Goal: Task Accomplishment & Management: Manage account settings

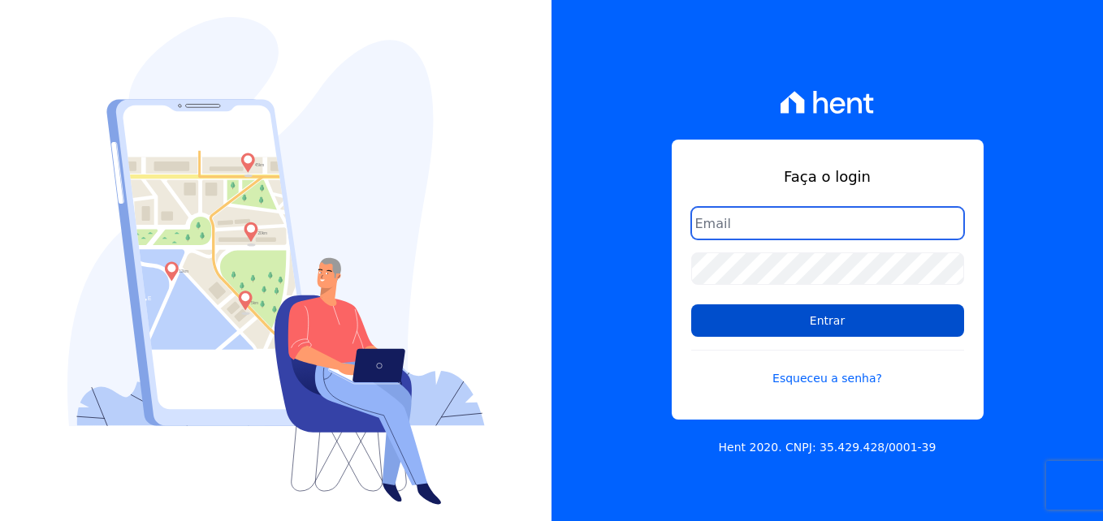
type input "[EMAIL_ADDRESS][DOMAIN_NAME]"
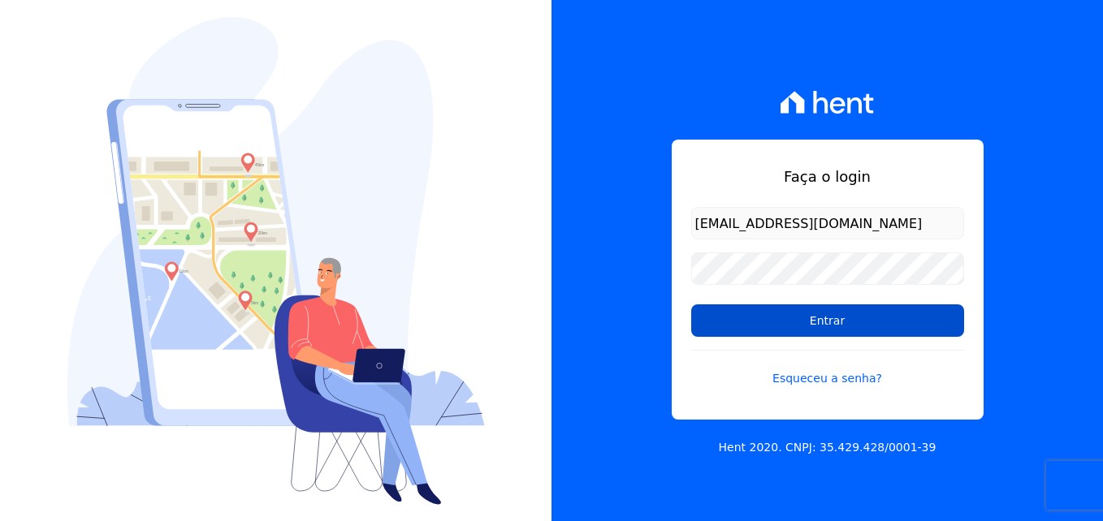
click at [809, 326] on input "Entrar" at bounding box center [827, 321] width 273 height 32
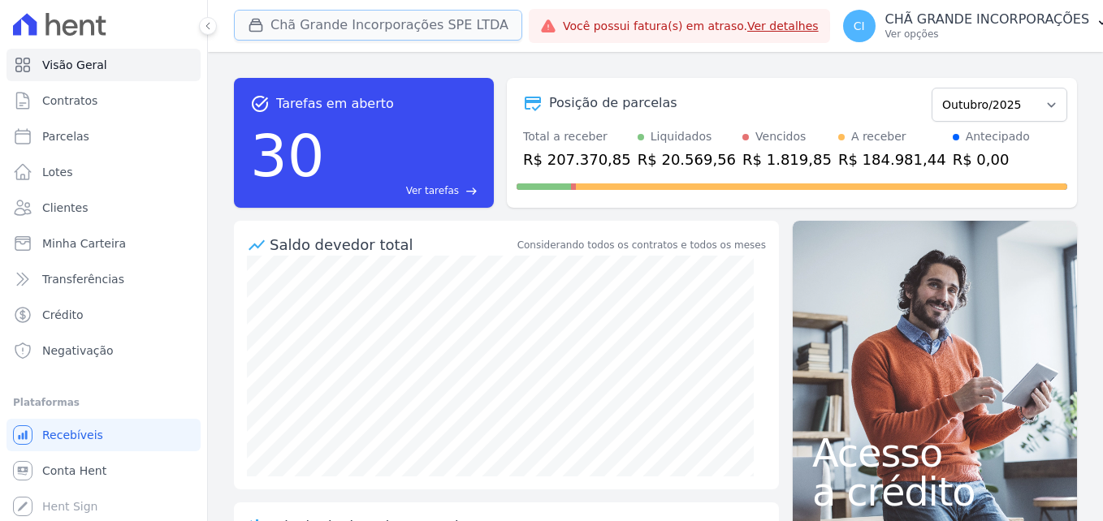
click at [378, 24] on button "Chã Grande Incorporações SPE LTDA" at bounding box center [378, 25] width 288 height 31
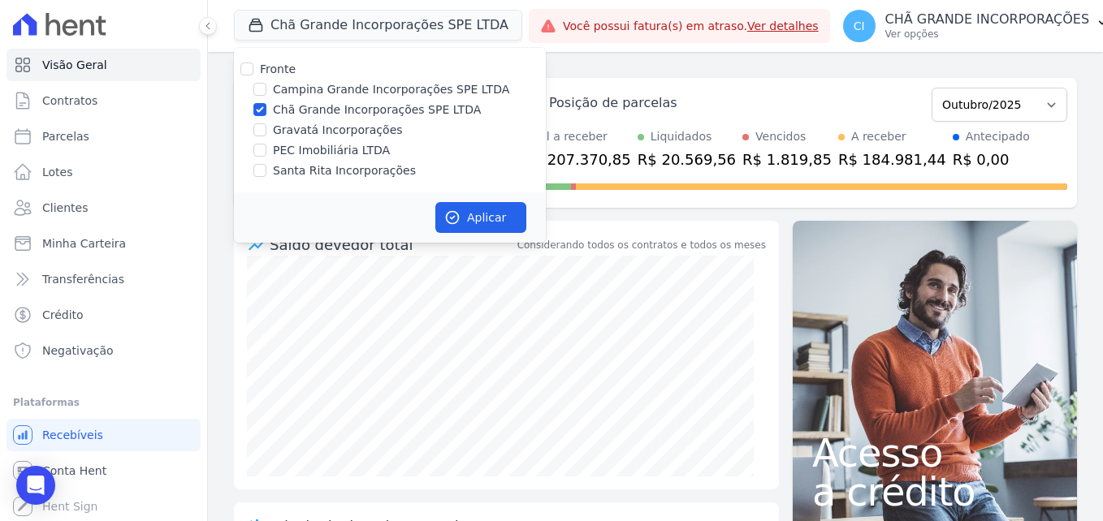
click at [337, 87] on label "Campina Grande Incorporações SPE LTDA" at bounding box center [391, 89] width 236 height 17
click at [266, 87] on input "Campina Grande Incorporações SPE LTDA" at bounding box center [259, 89] width 13 height 13
checkbox input "true"
click at [305, 106] on label "Chã Grande Incorporações SPE LTDA" at bounding box center [377, 110] width 208 height 17
click at [266, 106] on input "Chã Grande Incorporações SPE LTDA" at bounding box center [259, 109] width 13 height 13
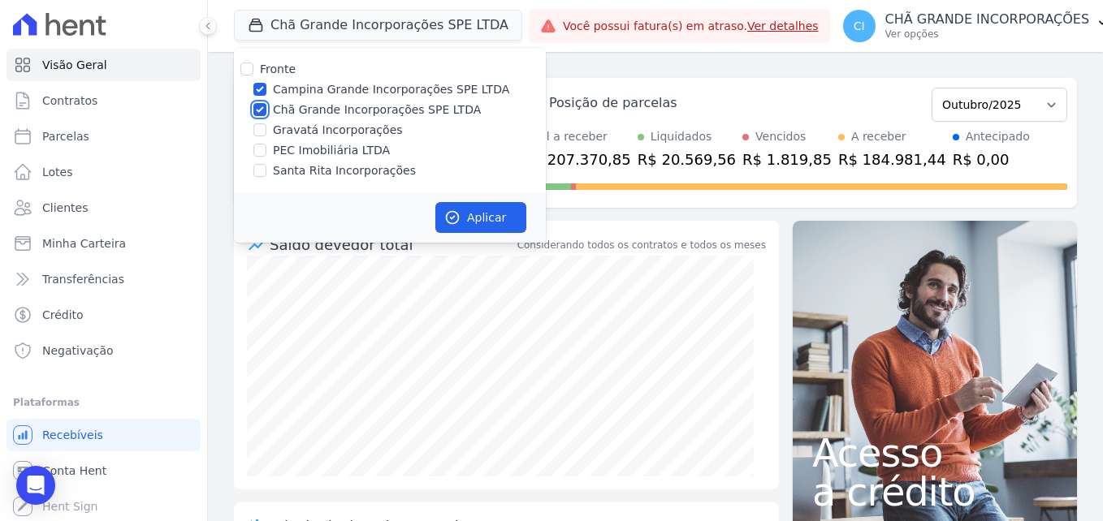
checkbox input "false"
click at [475, 214] on button "Aplicar" at bounding box center [480, 217] width 91 height 31
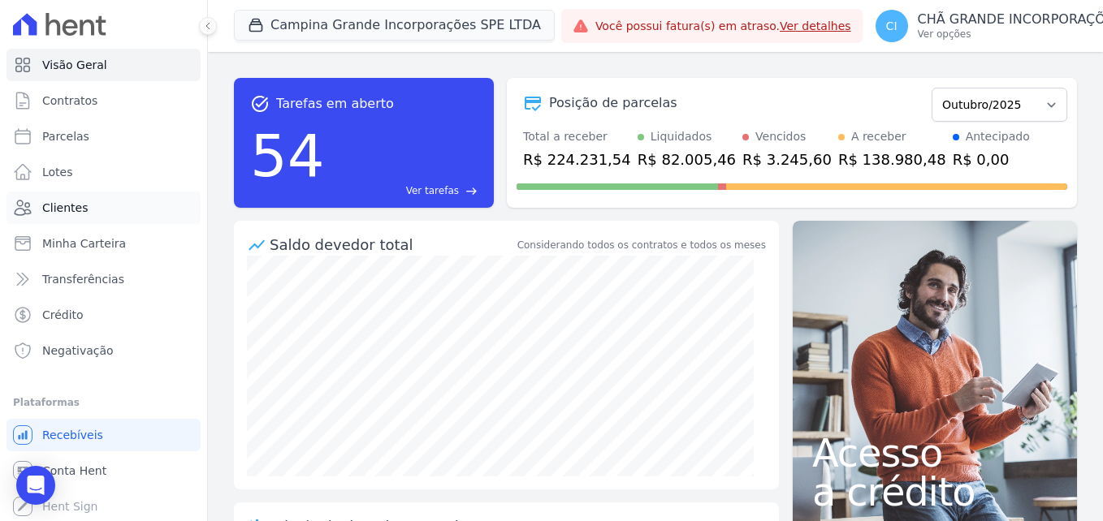
click at [136, 192] on link "Clientes" at bounding box center [103, 208] width 194 height 32
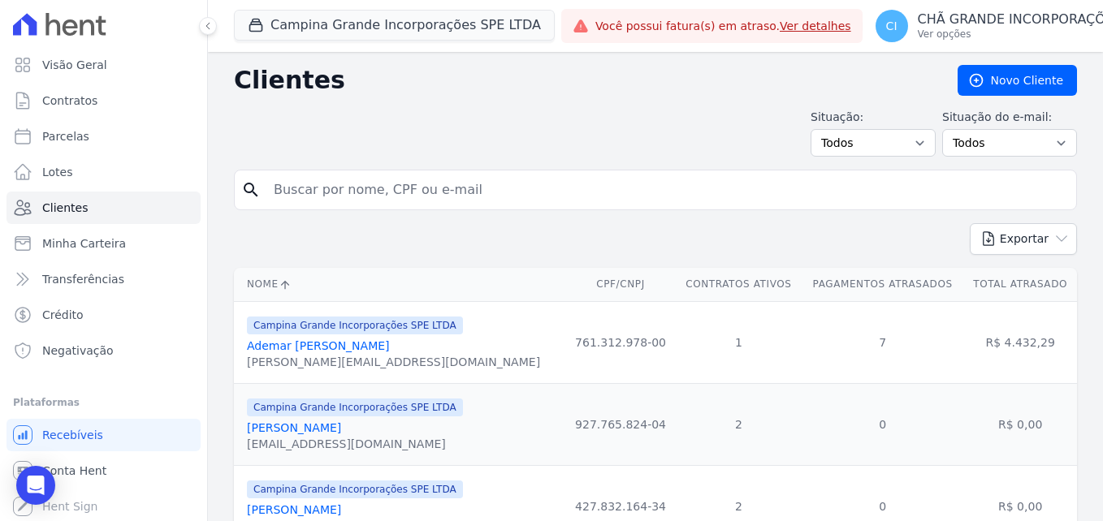
click at [326, 192] on input "search" at bounding box center [667, 190] width 806 height 32
paste input "CLAUDIA REGINA DE OLIVEIRA"
type input "CLAUDIA REGINA DE OLIVEIRA"
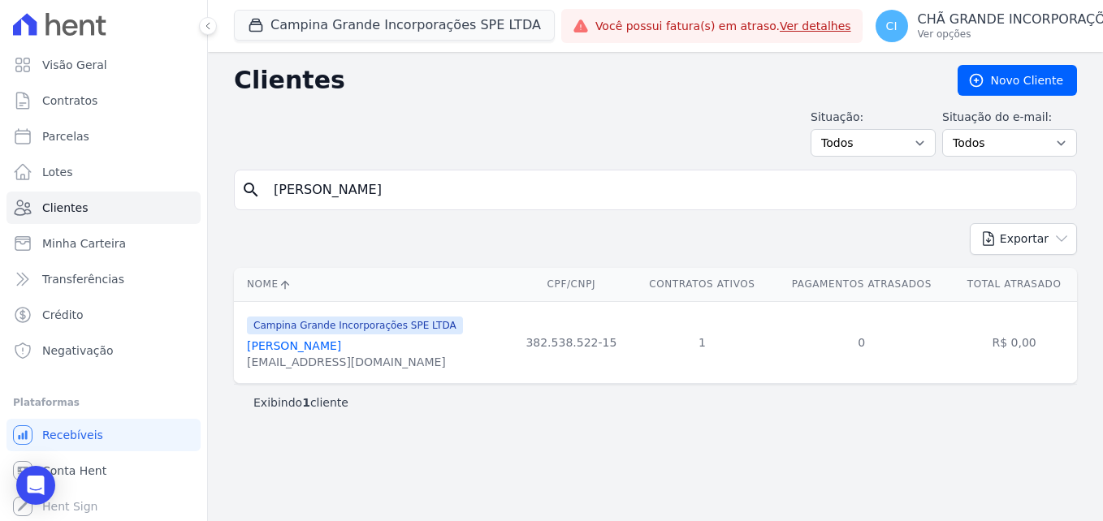
click at [324, 344] on link "Claudia Regina De Oliveira" at bounding box center [294, 346] width 94 height 13
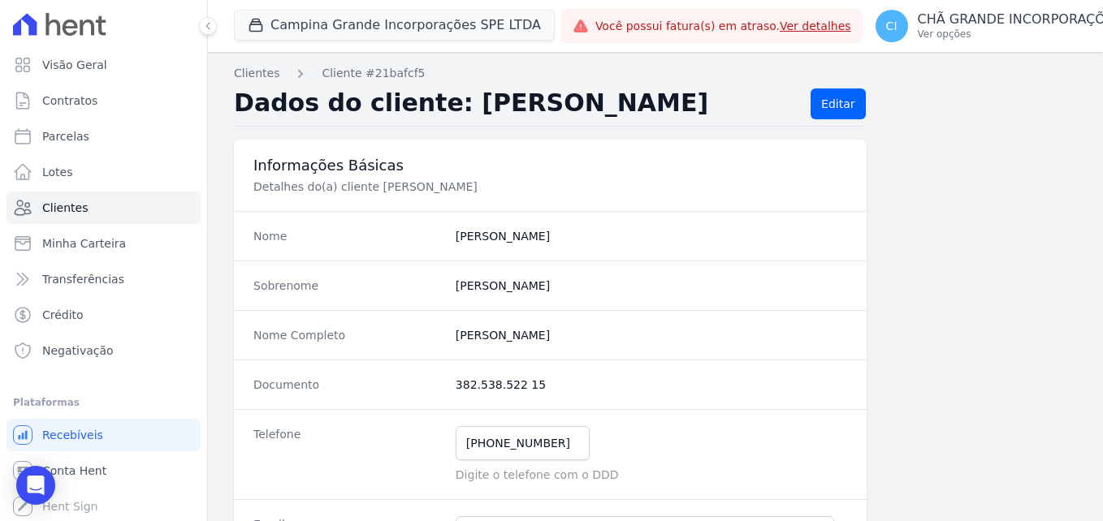
scroll to position [325, 0]
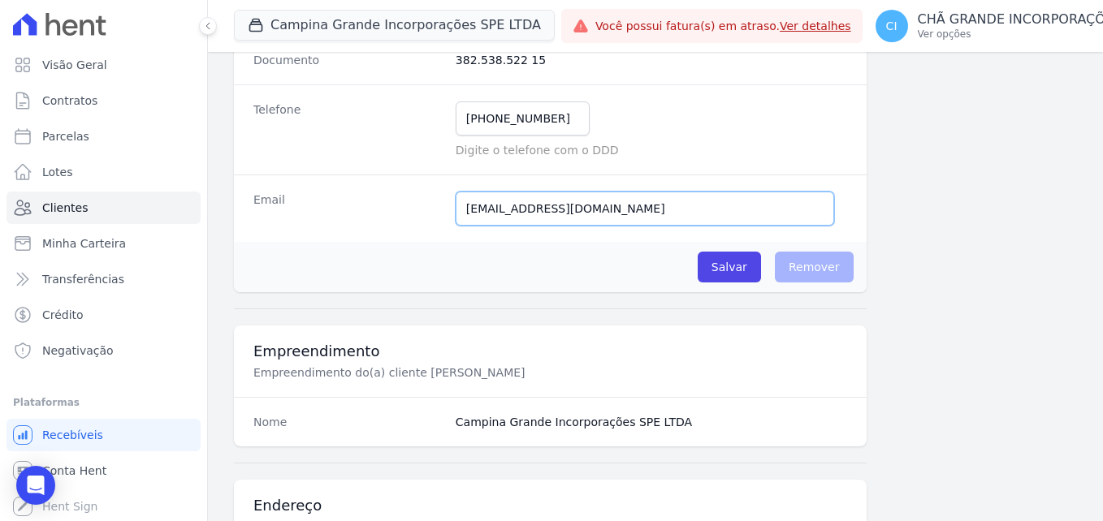
drag, startPoint x: 647, startPoint y: 205, endPoint x: 362, endPoint y: 204, distance: 285.1
click at [362, 204] on div "Email oliveiraclaudia@hotmail.com Tivemos um problema ao tentar enviar uma mens…" at bounding box center [550, 208] width 633 height 67
paste input "Olivei"
type input "Oliveiclaudia@hotmail.com"
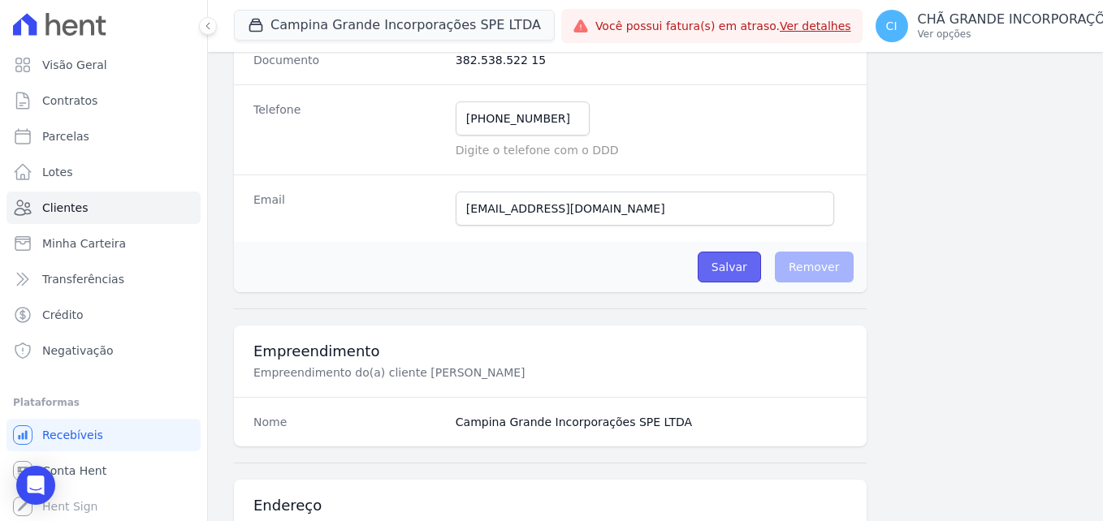
click at [730, 263] on input "Salvar" at bounding box center [729, 267] width 63 height 31
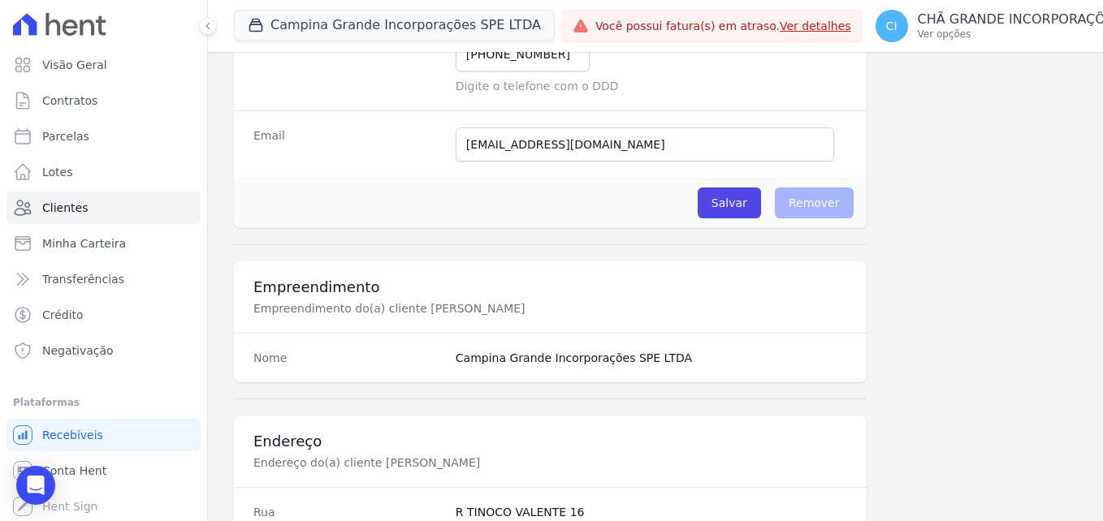
scroll to position [487, 0]
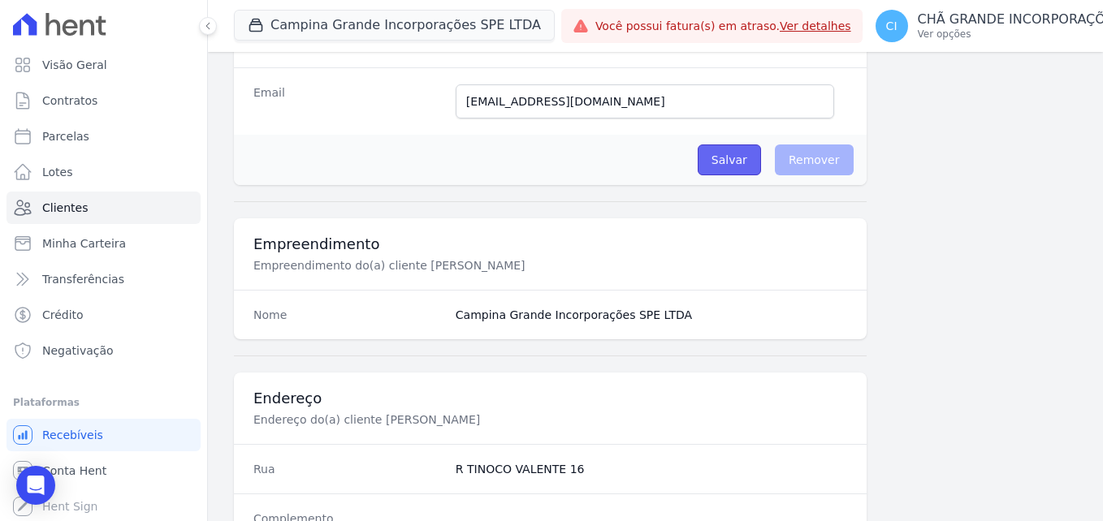
click at [733, 161] on input "Salvar" at bounding box center [729, 160] width 63 height 31
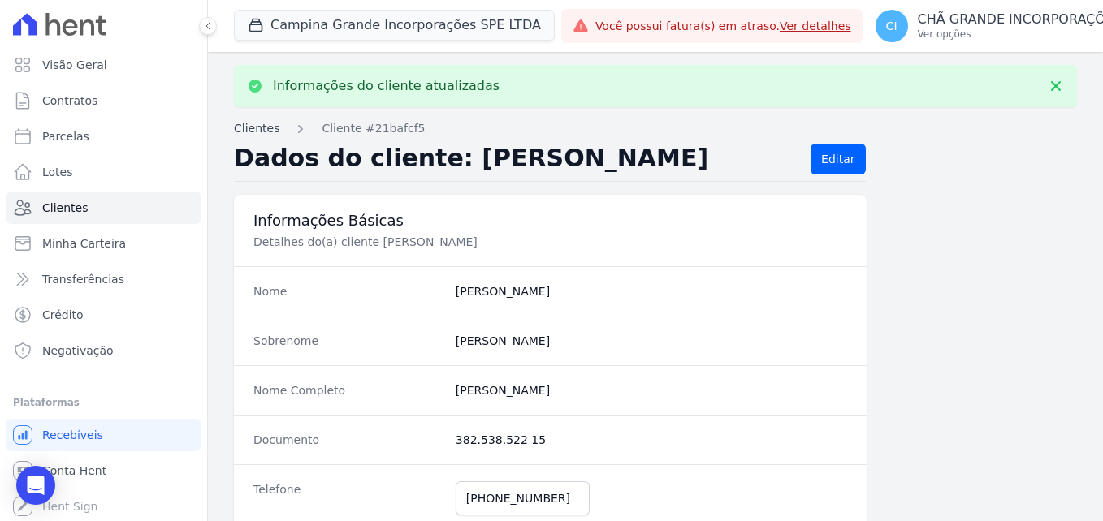
click at [259, 130] on link "Clientes" at bounding box center [256, 128] width 45 height 17
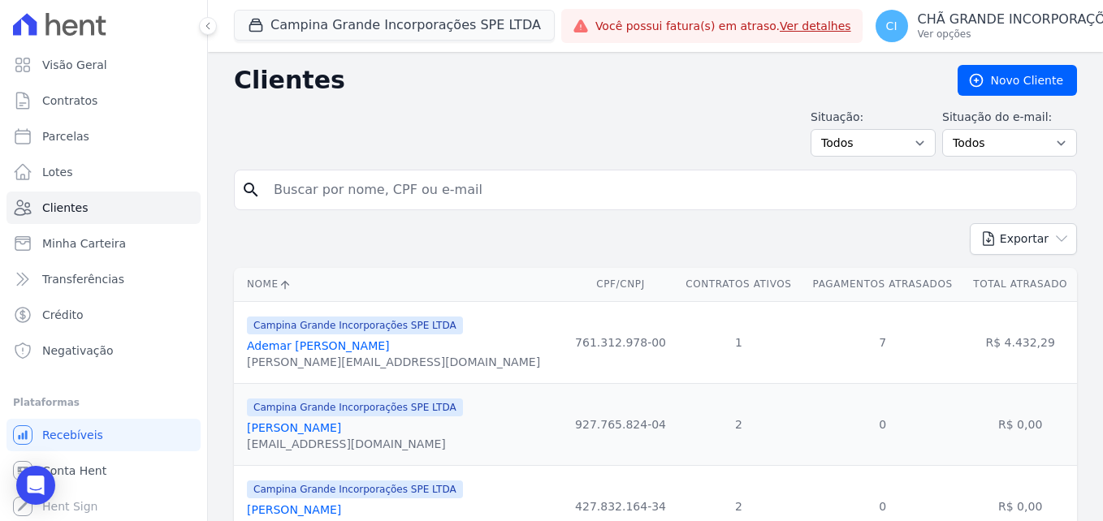
click at [419, 199] on input "search" at bounding box center [667, 190] width 806 height 32
type input "CLAUDIA REGINA DE OLIVEIRA"
